Goal: Navigation & Orientation: Find specific page/section

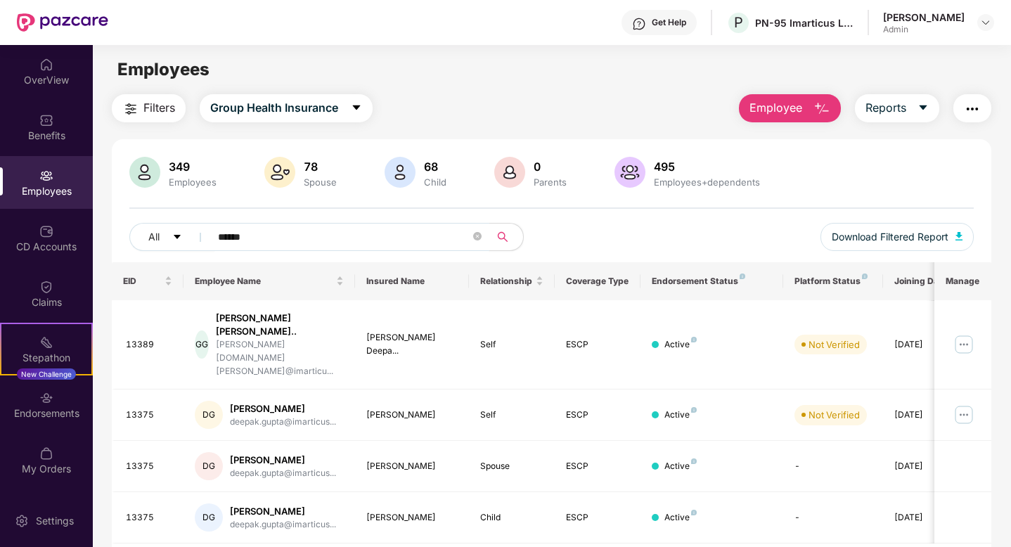
scroll to position [45, 0]
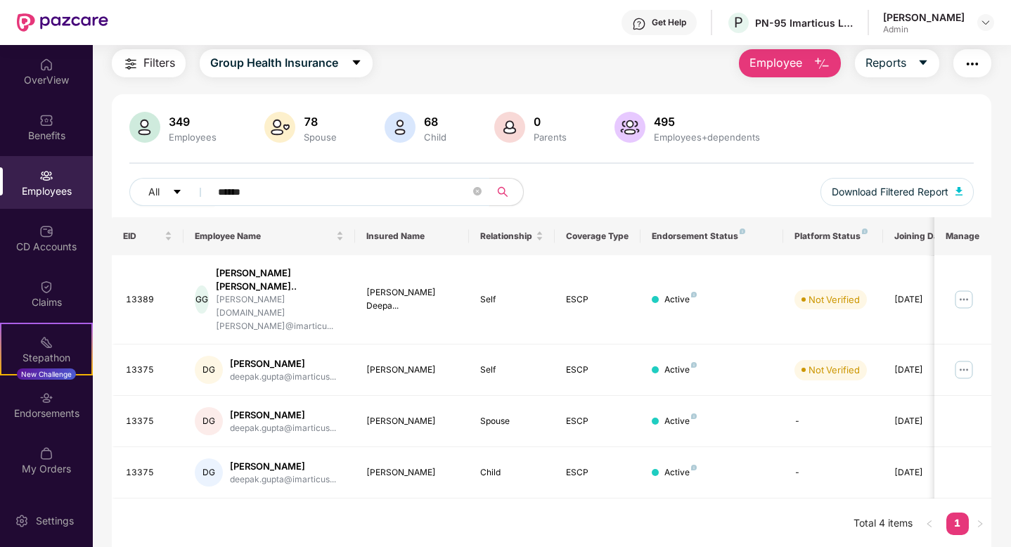
click at [482, 191] on span "******" at bounding box center [345, 192] width 288 height 28
click at [476, 190] on icon "close-circle" at bounding box center [477, 191] width 8 height 8
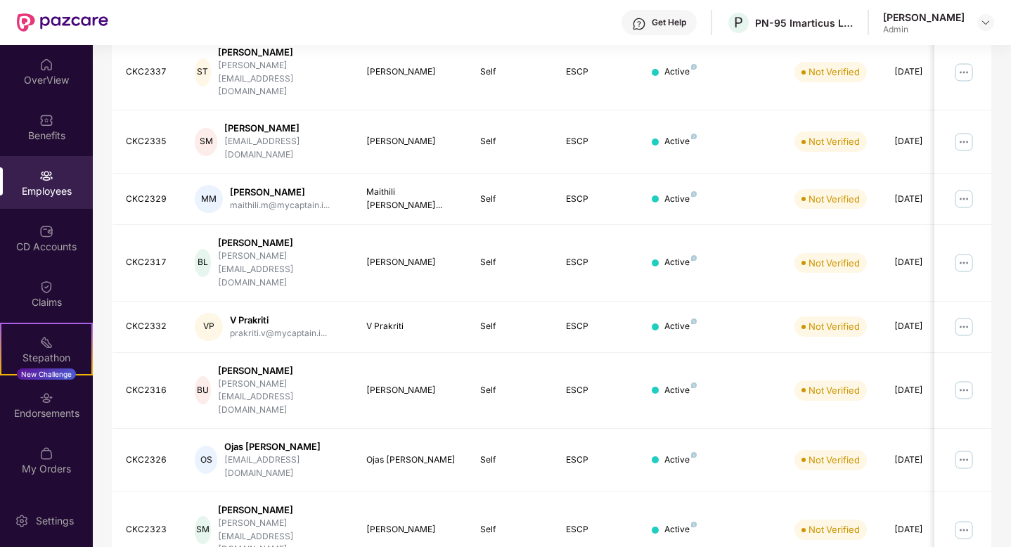
scroll to position [0, 0]
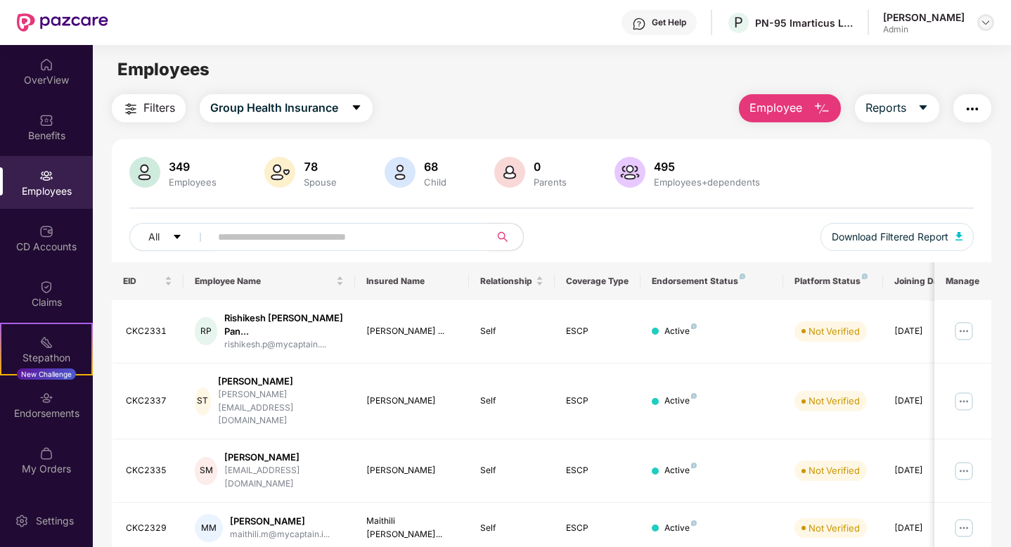
click at [990, 21] on img at bounding box center [985, 22] width 11 height 11
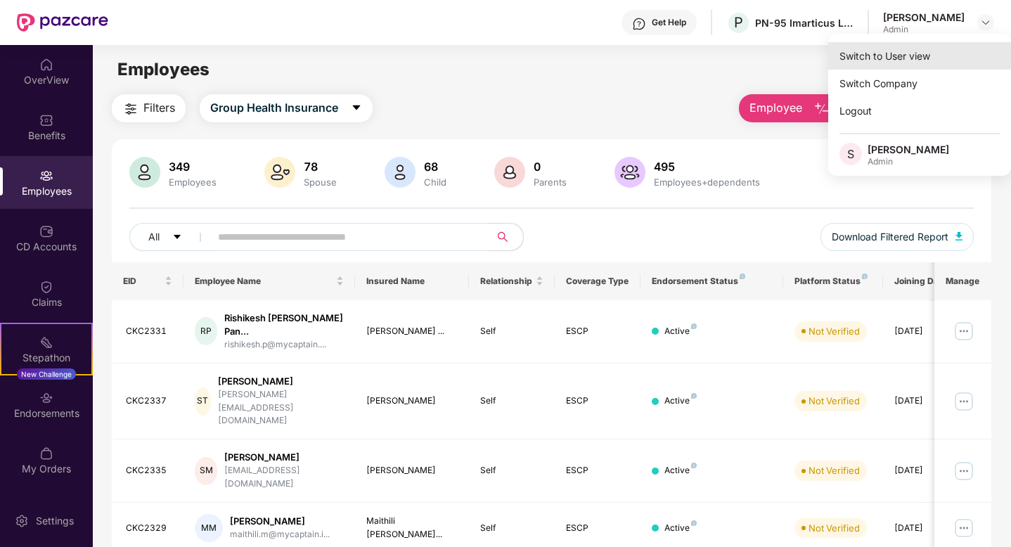
click at [878, 49] on div "Switch to User view" at bounding box center [919, 55] width 183 height 27
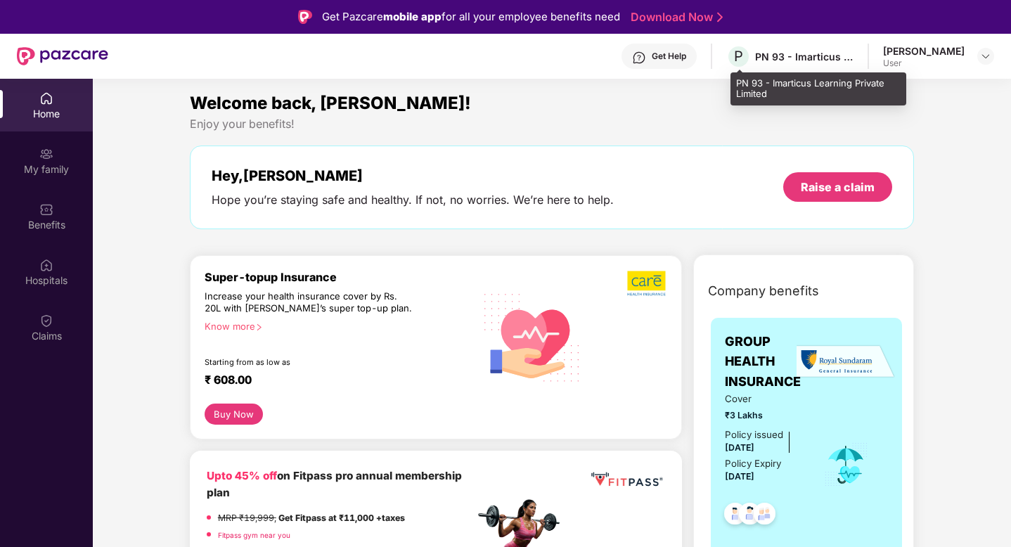
click at [816, 66] on div "P PN 93 - Imarticus Learning Private Limited" at bounding box center [789, 56] width 127 height 25
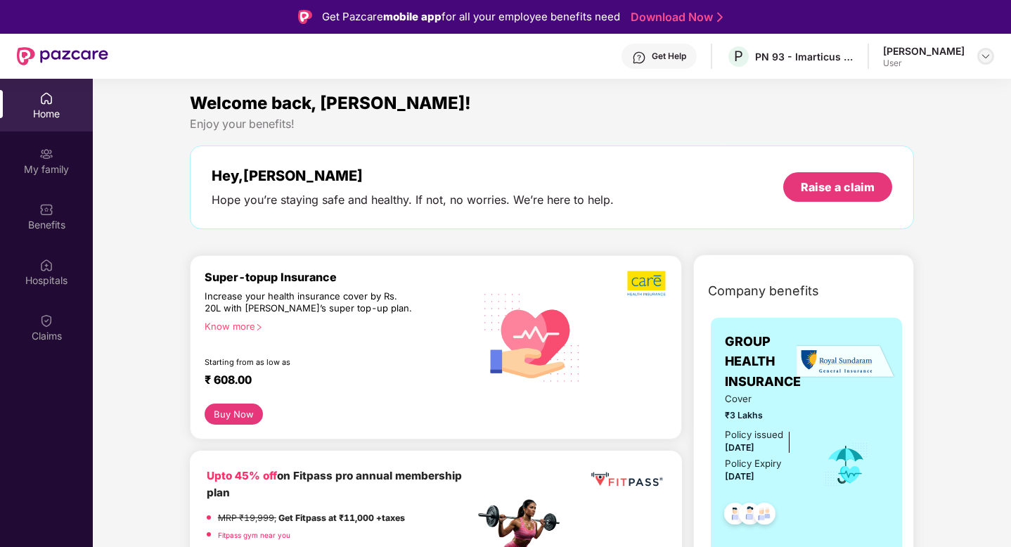
click at [990, 60] on img at bounding box center [985, 56] width 11 height 11
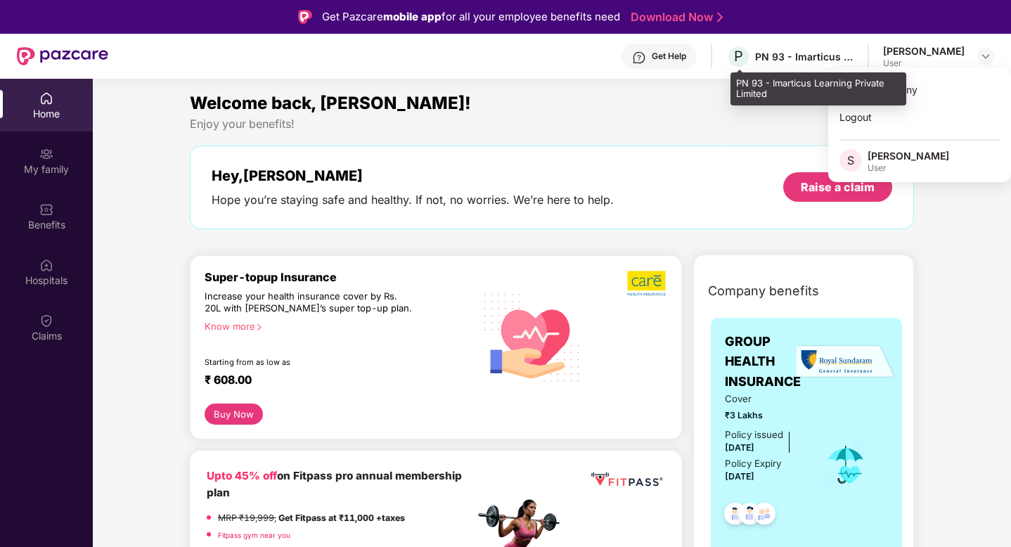
click at [796, 59] on div "PN 93 - Imarticus Learning Private Limited" at bounding box center [804, 56] width 98 height 13
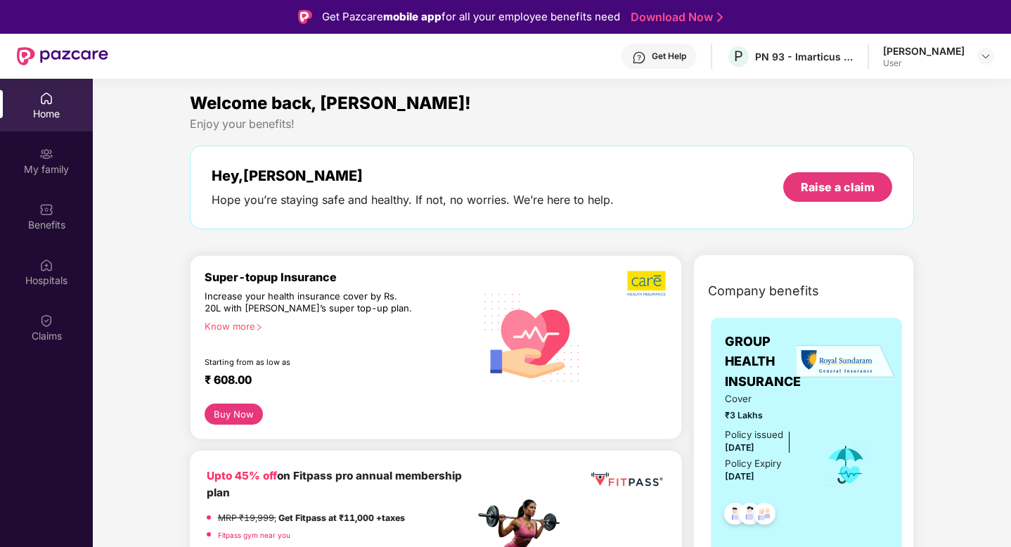
click at [991, 63] on div at bounding box center [986, 56] width 17 height 17
click at [986, 53] on img at bounding box center [985, 56] width 11 height 11
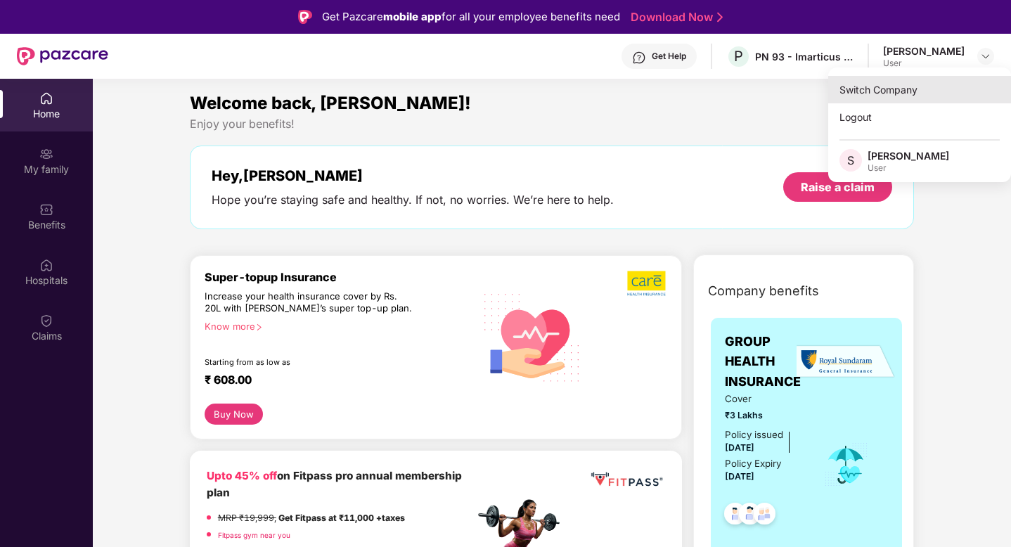
click at [930, 81] on div "Switch Company" at bounding box center [919, 89] width 183 height 27
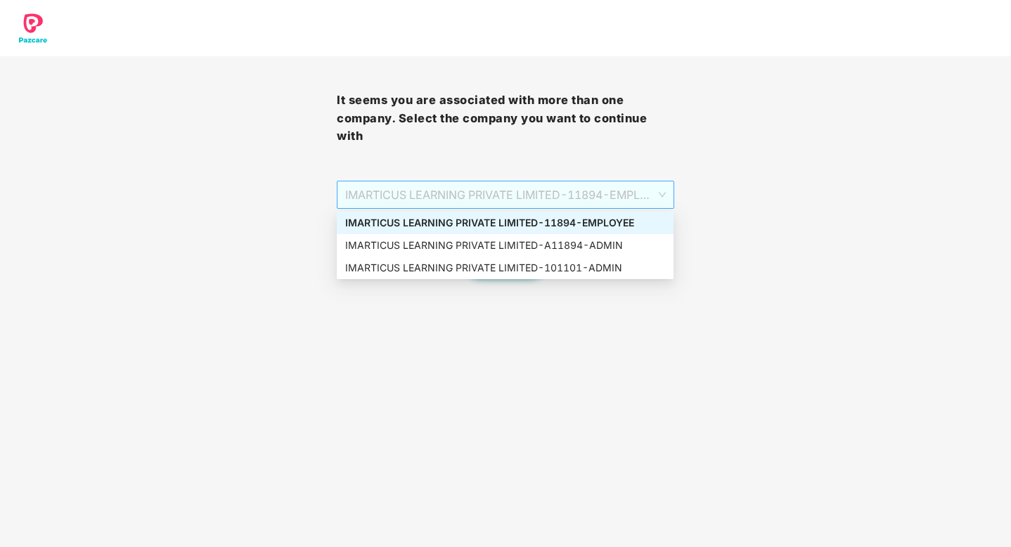
click at [542, 186] on span "IMARTICUS LEARNING PRIVATE LIMITED - 11894 - EMPLOYEE" at bounding box center [505, 194] width 320 height 27
click at [454, 254] on div "IMARTICUS LEARNING PRIVATE LIMITED - A11894 - ADMIN" at bounding box center [505, 245] width 337 height 23
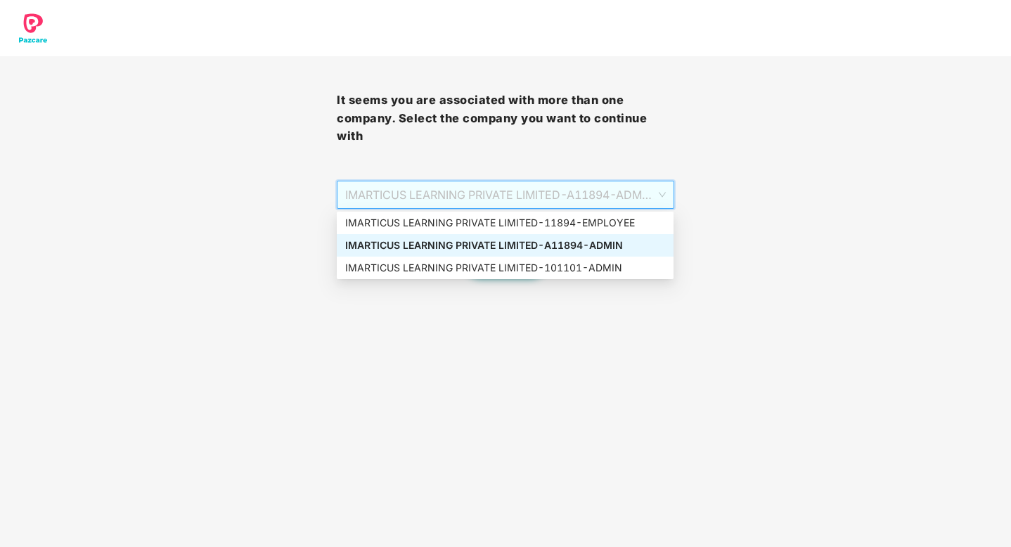
click at [437, 187] on span "IMARTICUS LEARNING PRIVATE LIMITED - A11894 - ADMIN" at bounding box center [505, 194] width 320 height 27
click at [445, 262] on div "IMARTICUS LEARNING PRIVATE LIMITED - 101101 - ADMIN" at bounding box center [505, 267] width 320 height 15
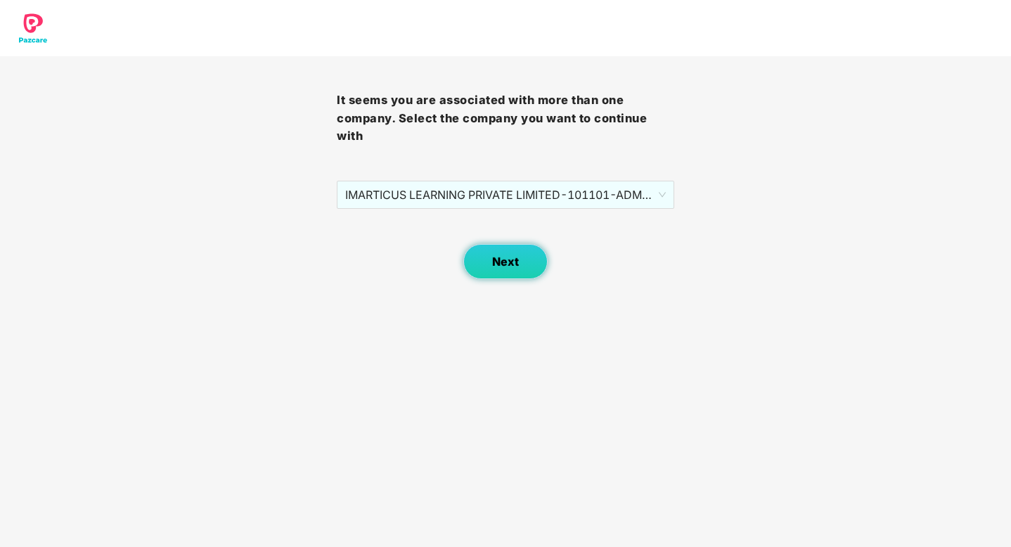
click at [522, 269] on button "Next" at bounding box center [505, 261] width 84 height 35
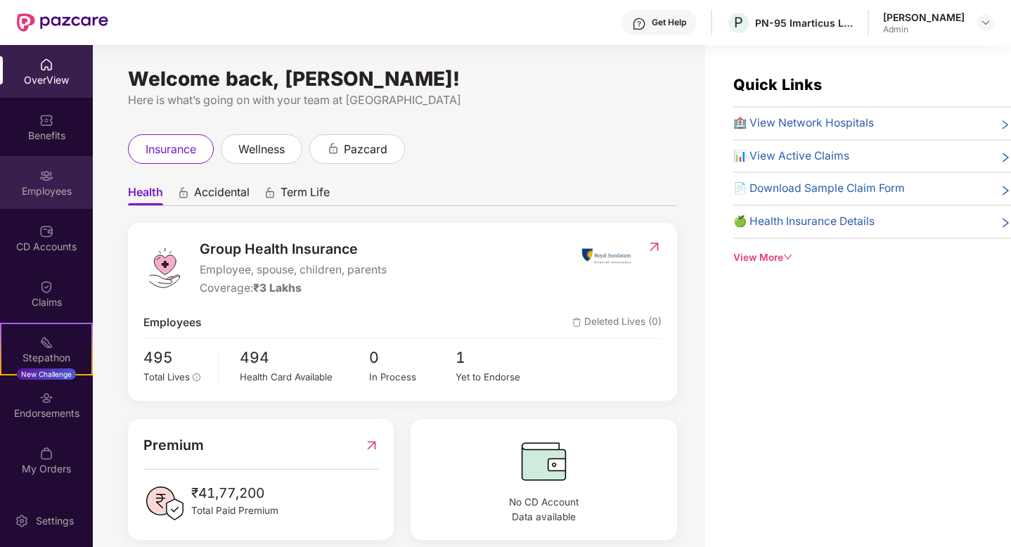
click at [41, 172] on img at bounding box center [46, 176] width 14 height 14
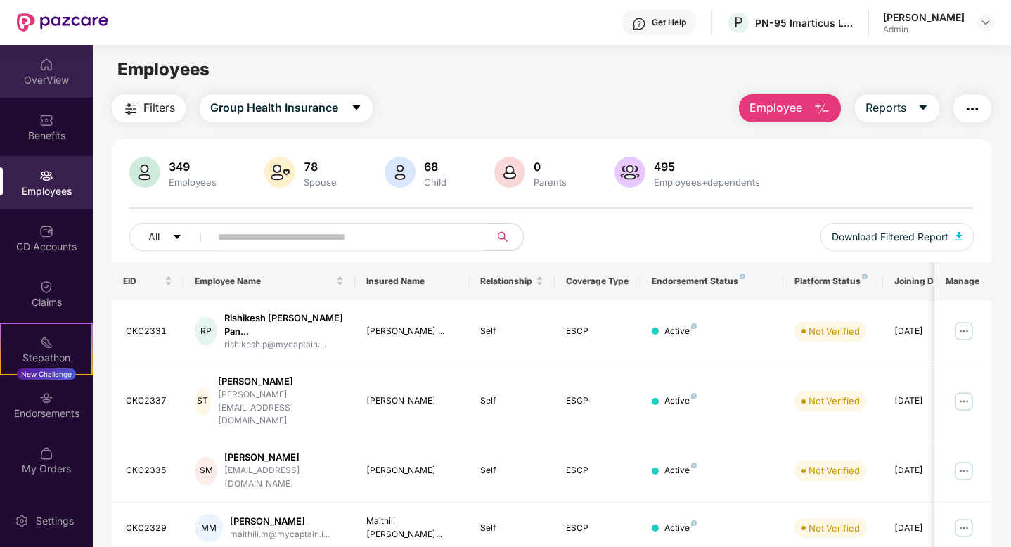
click at [70, 92] on div "OverView" at bounding box center [46, 71] width 93 height 53
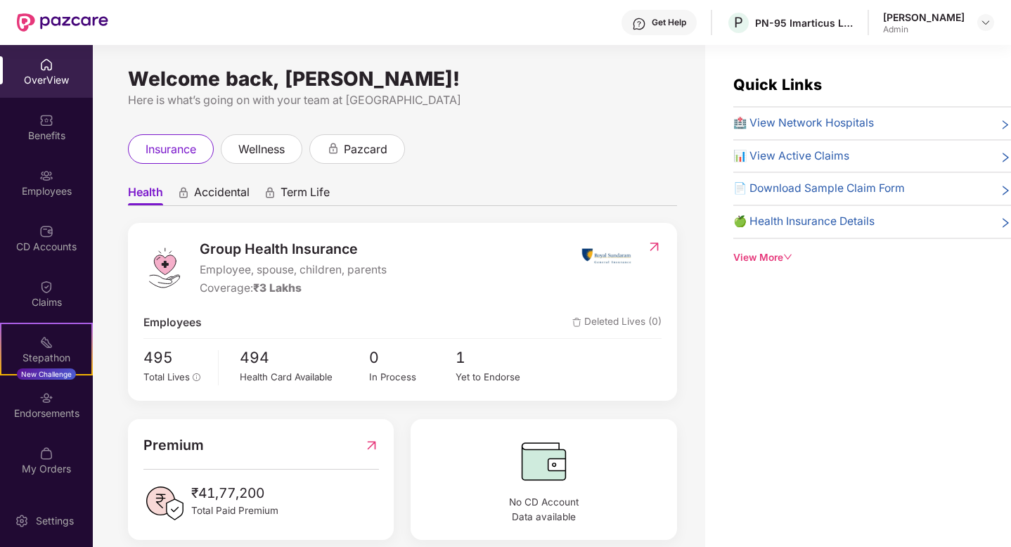
click at [32, 113] on div "Benefits" at bounding box center [46, 127] width 93 height 53
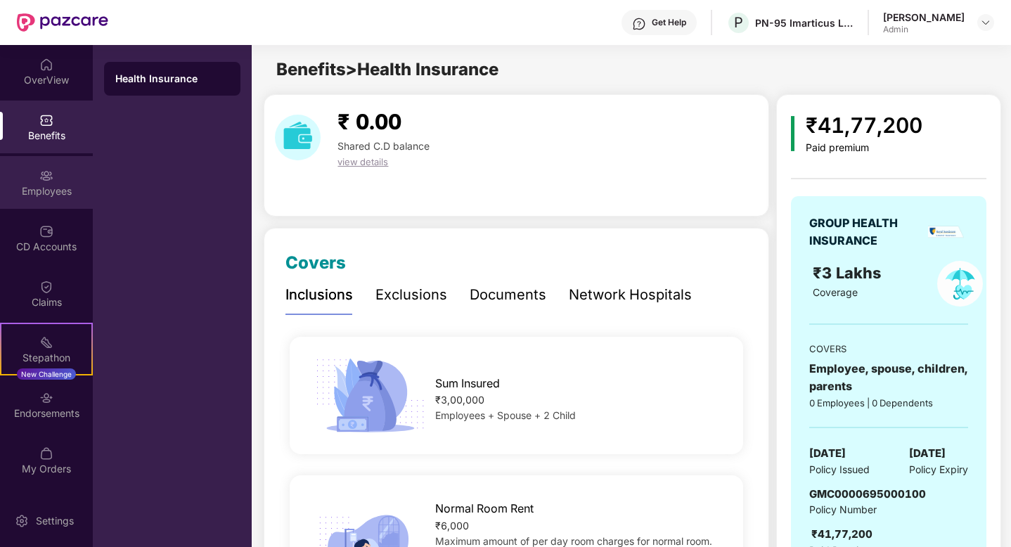
click at [46, 197] on div "Employees" at bounding box center [46, 191] width 93 height 14
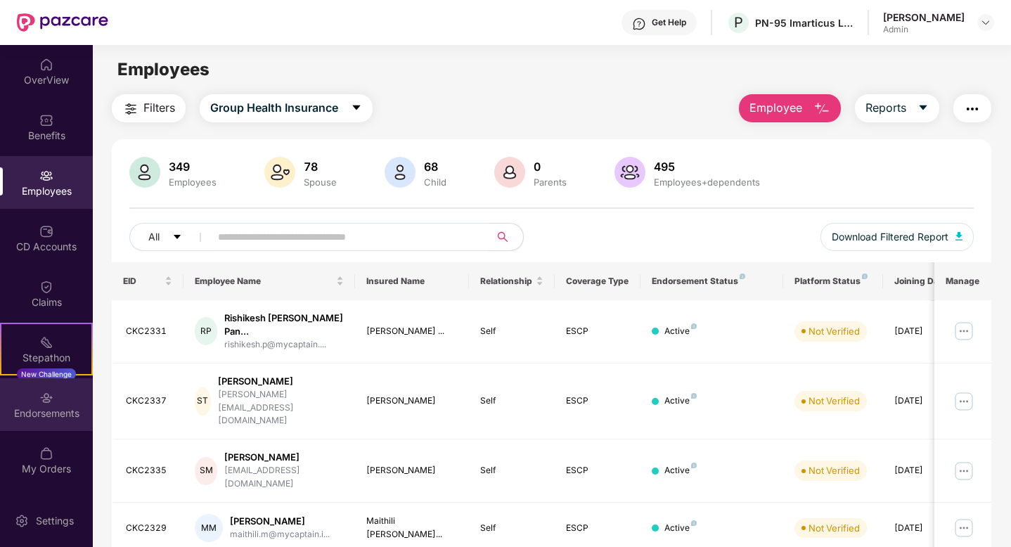
click at [48, 400] on img at bounding box center [46, 398] width 14 height 14
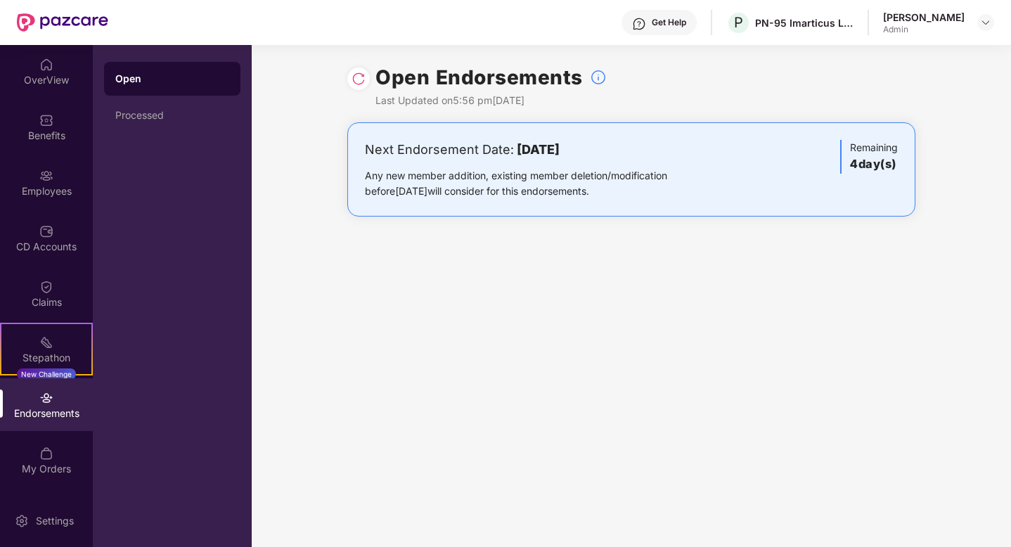
click at [544, 162] on div "Next Endorsement Date: [DATE] Any new member addition, existing member deletion…" at bounding box center [538, 169] width 347 height 59
click at [150, 118] on div "Processed" at bounding box center [172, 115] width 114 height 11
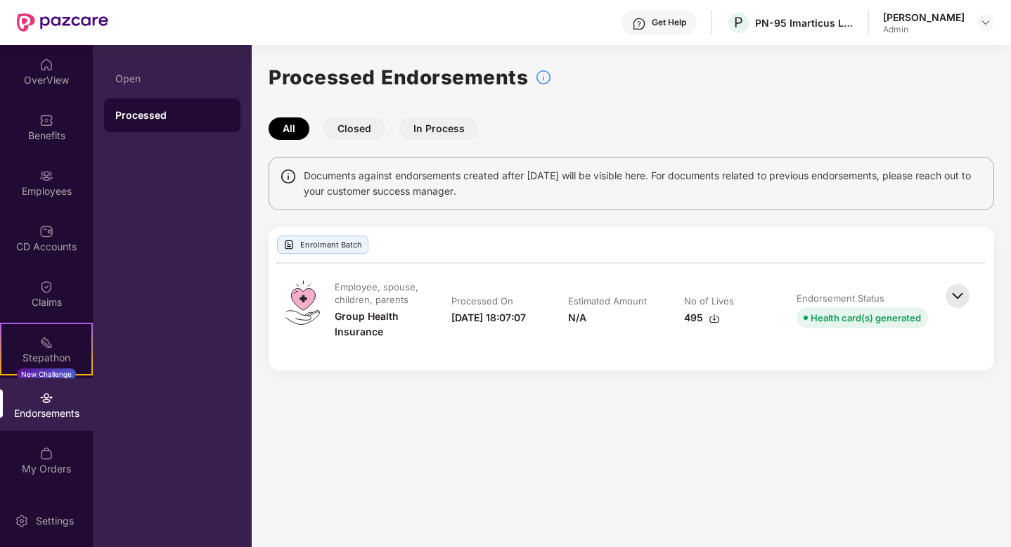
click at [957, 290] on img at bounding box center [957, 296] width 31 height 31
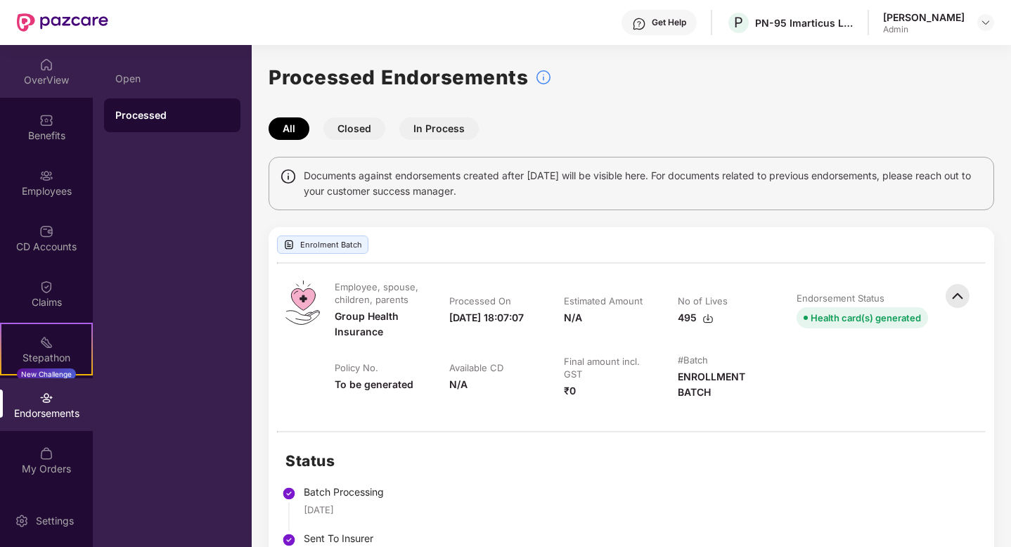
click at [39, 70] on img at bounding box center [46, 65] width 14 height 14
